Goal: Navigation & Orientation: Find specific page/section

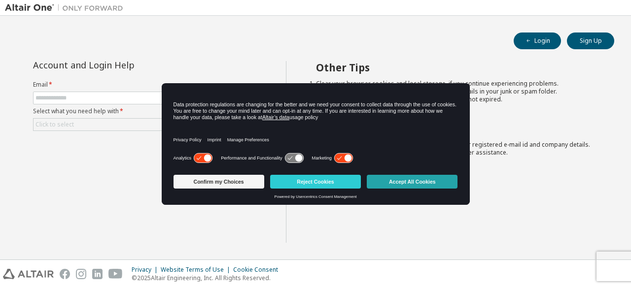
click at [408, 179] on button "Accept All Cookies" at bounding box center [412, 182] width 91 height 14
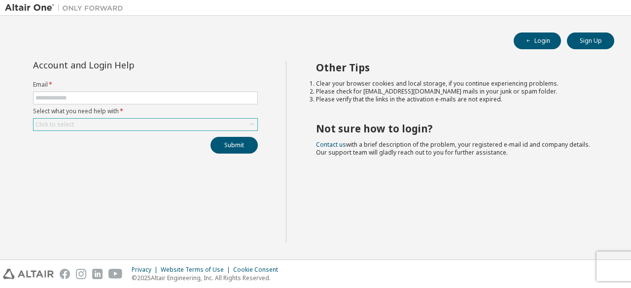
click at [146, 127] on div "Click to select" at bounding box center [146, 125] width 224 height 12
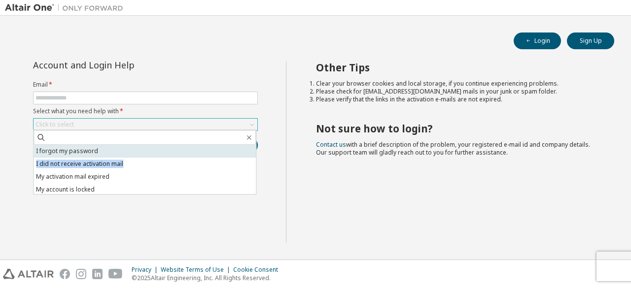
drag, startPoint x: 122, startPoint y: 160, endPoint x: 123, endPoint y: 154, distance: 5.5
click at [123, 154] on ul "I forgot my password I did not receive activation mail My activation mail expir…" at bounding box center [145, 169] width 222 height 49
click at [123, 154] on li "I forgot my password" at bounding box center [145, 151] width 222 height 13
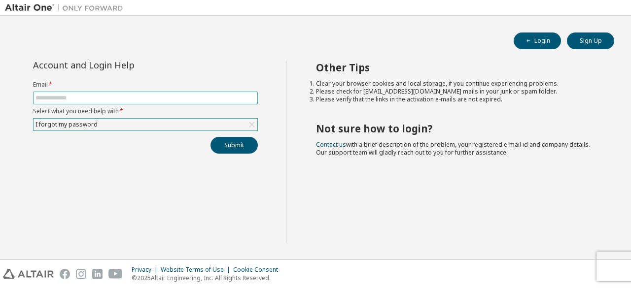
click at [116, 100] on input "text" at bounding box center [145, 98] width 220 height 8
click at [92, 97] on input "text" at bounding box center [145, 98] width 220 height 8
type input "**********"
click at [224, 139] on button "Submit" at bounding box center [233, 145] width 47 height 17
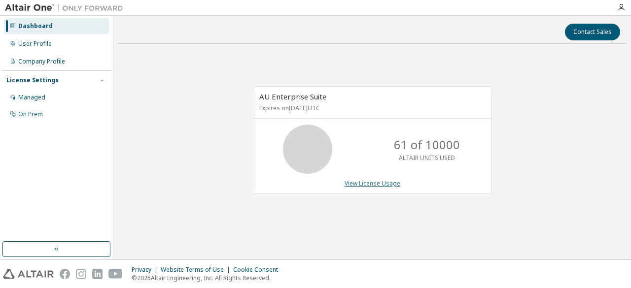
click at [387, 182] on link "View License Usage" at bounding box center [372, 183] width 56 height 8
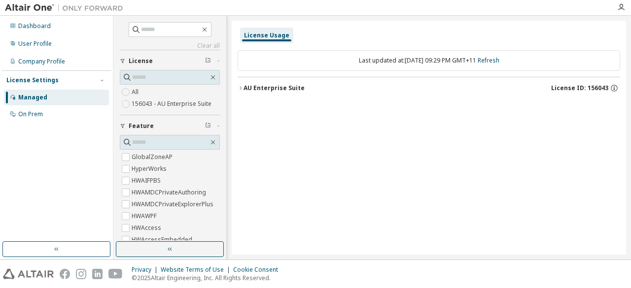
click at [262, 89] on div "AU Enterprise Suite" at bounding box center [273, 88] width 61 height 8
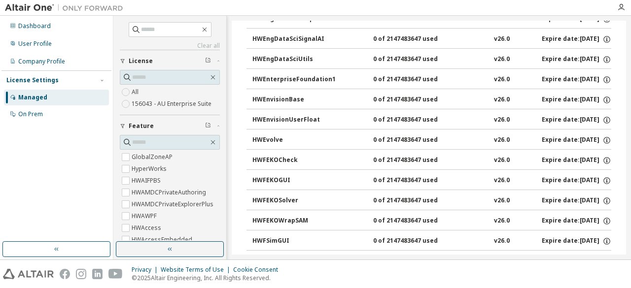
scroll to position [1418, 0]
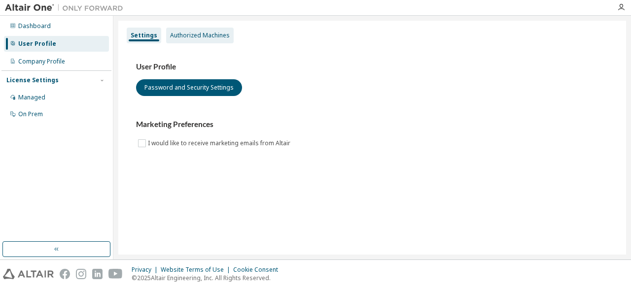
click at [212, 28] on div "Authorized Machines" at bounding box center [200, 36] width 68 height 16
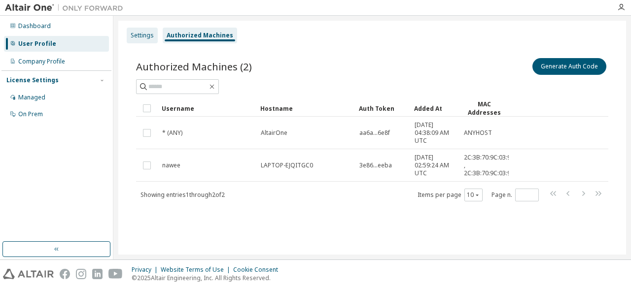
click at [148, 36] on div "Settings" at bounding box center [142, 36] width 23 height 8
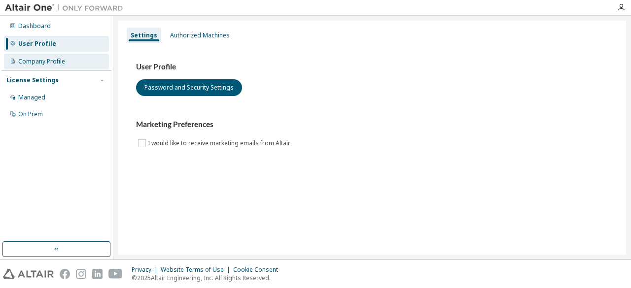
click at [52, 61] on div "Company Profile" at bounding box center [41, 62] width 47 height 8
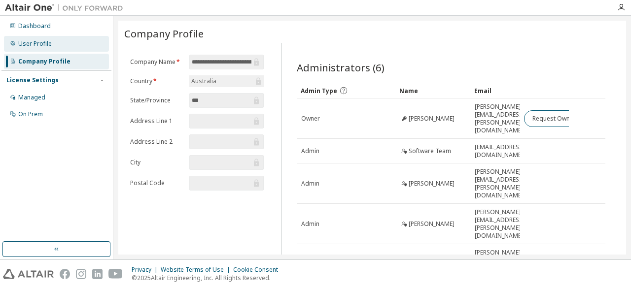
click at [50, 43] on div "User Profile" at bounding box center [35, 44] width 34 height 8
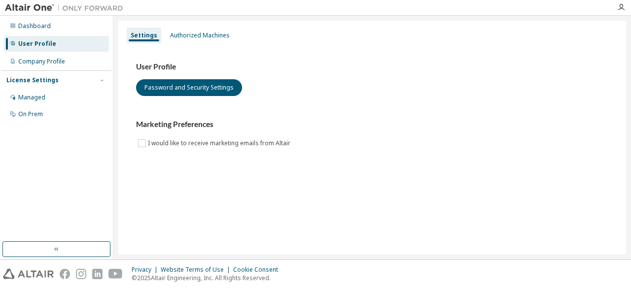
click at [52, 13] on div at bounding box center [64, 7] width 128 height 15
click at [51, 22] on div "Dashboard" at bounding box center [56, 26] width 105 height 16
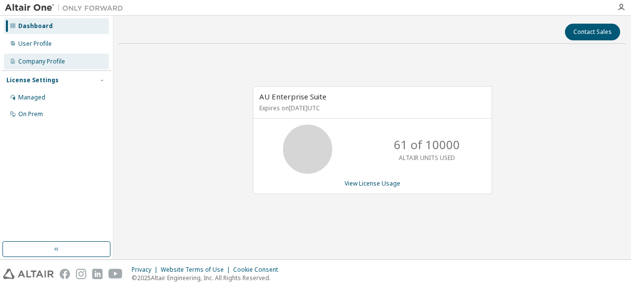
click at [42, 55] on div "Company Profile" at bounding box center [56, 62] width 105 height 16
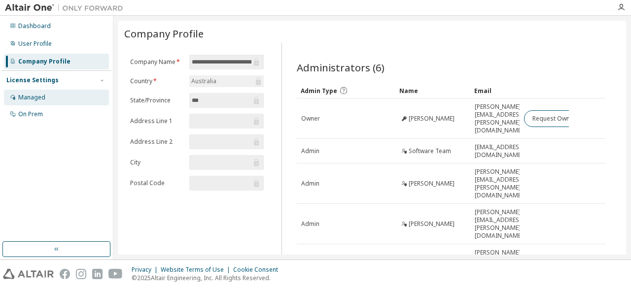
click at [37, 94] on div "Managed" at bounding box center [31, 98] width 27 height 8
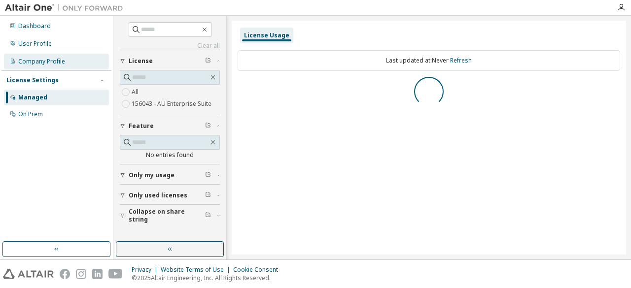
click at [41, 58] on div "Company Profile" at bounding box center [41, 62] width 47 height 8
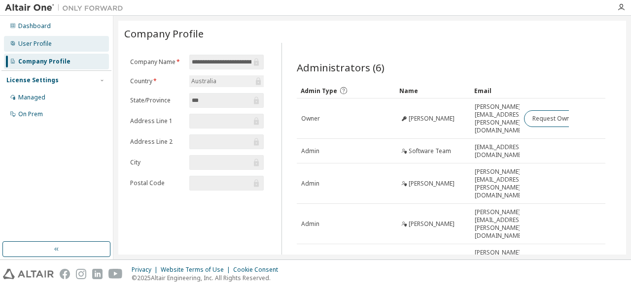
click at [48, 39] on div "User Profile" at bounding box center [56, 44] width 105 height 16
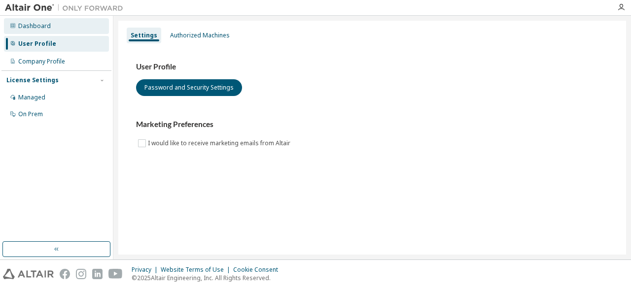
click at [54, 25] on div "Dashboard" at bounding box center [56, 26] width 105 height 16
